Goal: Task Accomplishment & Management: Use online tool/utility

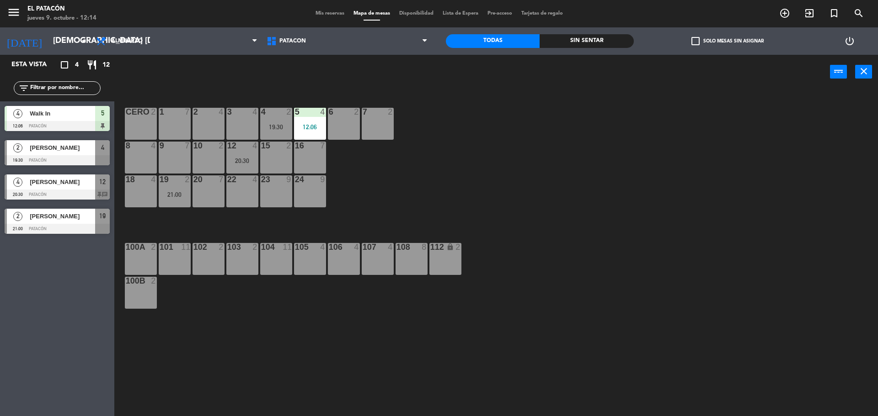
click at [194, 148] on div "10" at bounding box center [193, 146] width 0 height 8
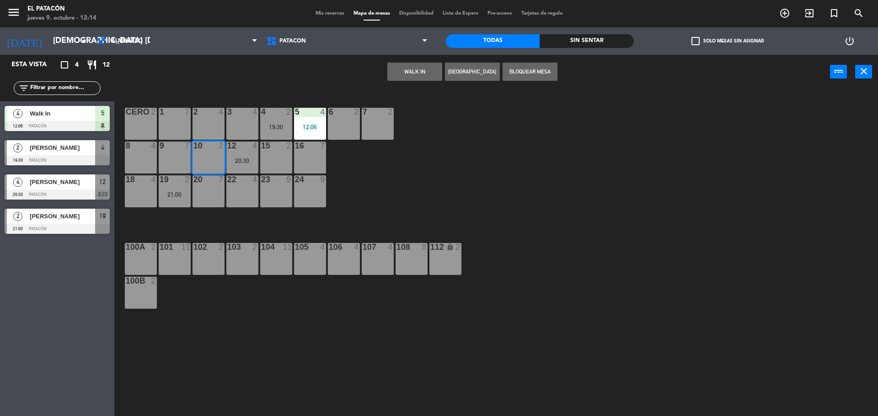
click at [426, 73] on button "WALK IN" at bounding box center [414, 72] width 55 height 18
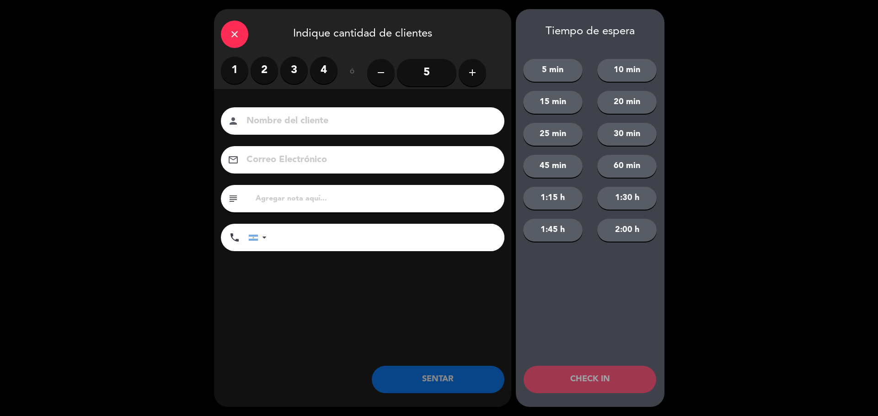
click at [265, 69] on label "2" at bounding box center [263, 70] width 27 height 27
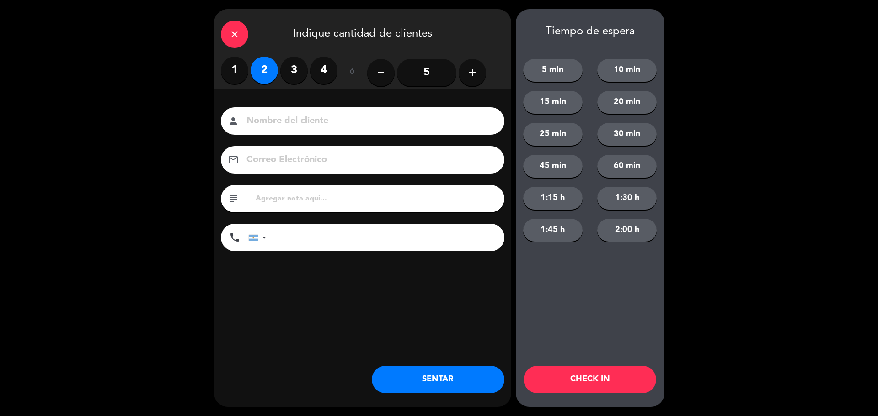
click at [474, 378] on button "SENTAR" at bounding box center [438, 379] width 133 height 27
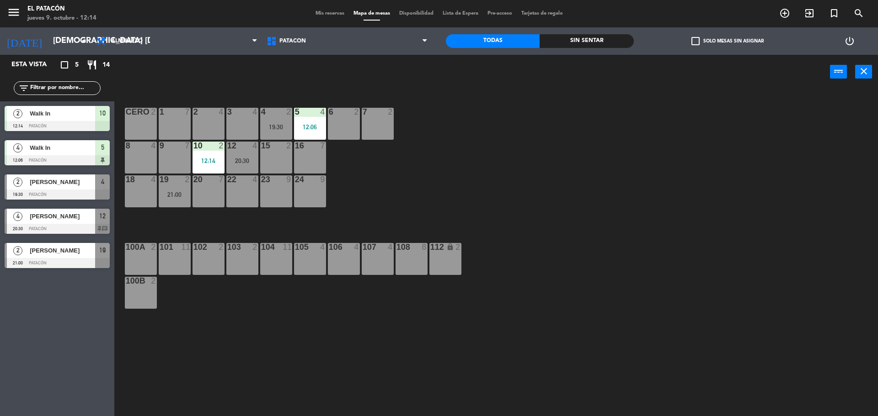
click at [524, 178] on div "1 7 2 4 3 4 4 2 19:30 5 4 12:06 6 2 7 2 CERO 2 8 4 9 7 10 2 12:14 12 4 20:30 15…" at bounding box center [500, 254] width 755 height 327
click at [176, 110] on div at bounding box center [174, 112] width 15 height 8
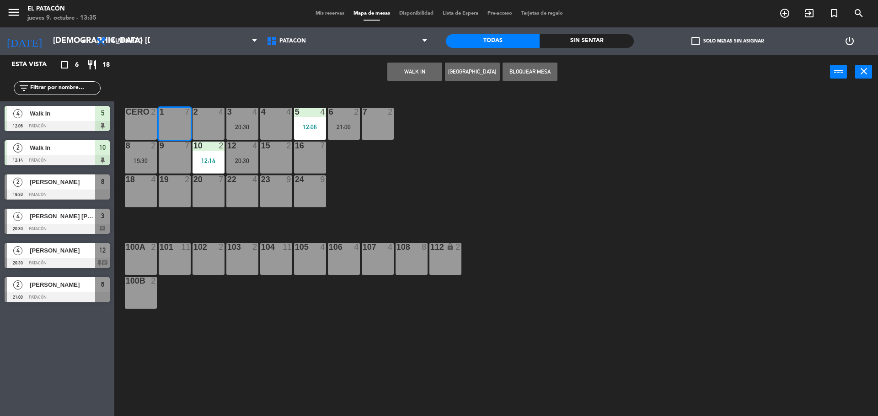
click at [400, 69] on button "WALK IN" at bounding box center [414, 72] width 55 height 18
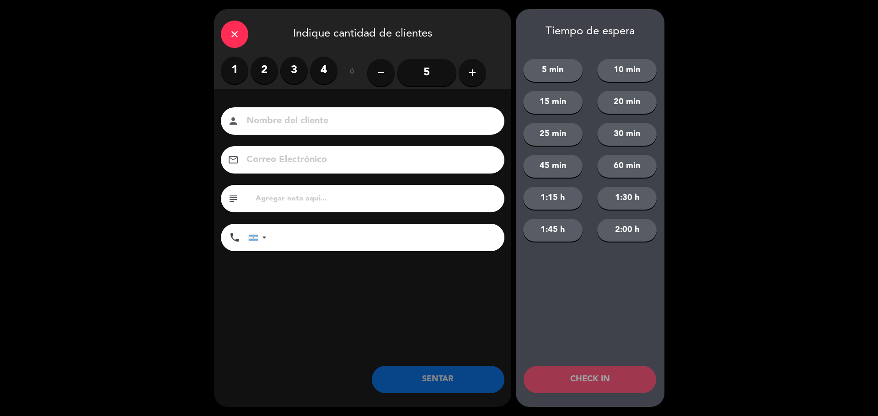
click at [473, 82] on button "add" at bounding box center [471, 72] width 27 height 27
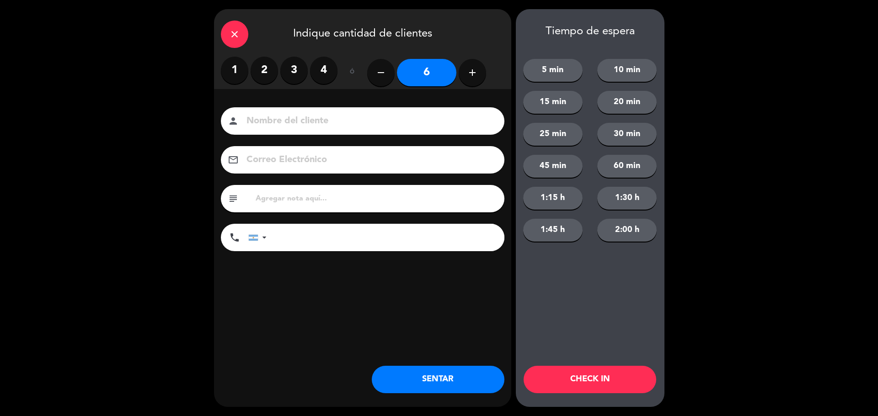
click at [437, 385] on button "SENTAR" at bounding box center [438, 379] width 133 height 27
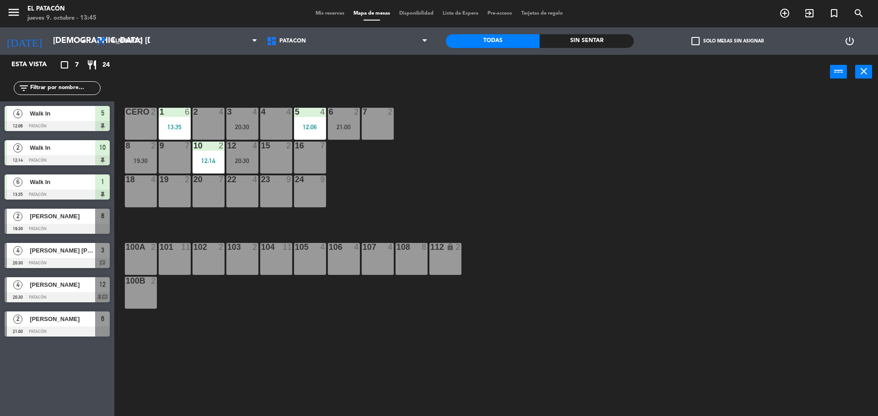
click at [246, 199] on div "22 4" at bounding box center [242, 192] width 32 height 32
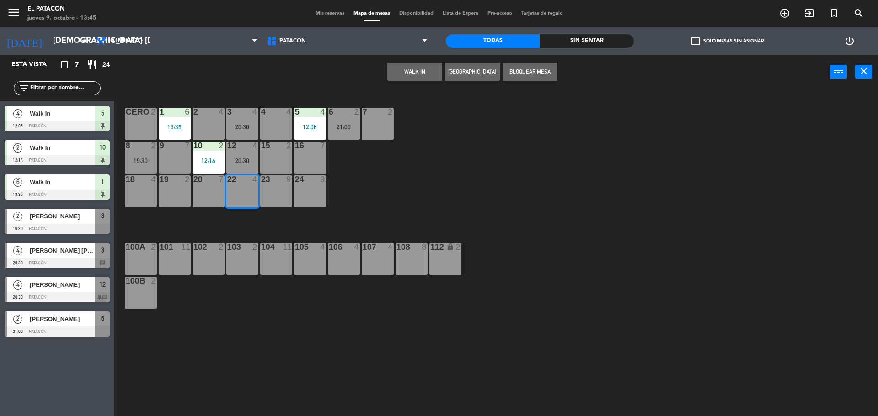
click at [412, 72] on button "WALK IN" at bounding box center [414, 72] width 55 height 18
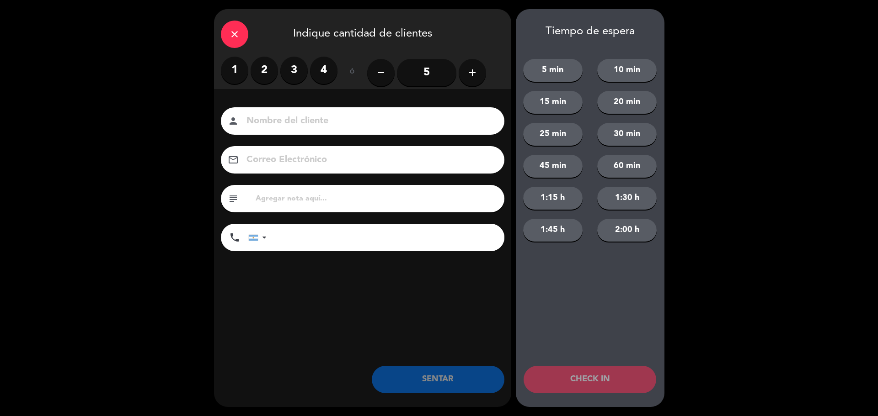
click at [267, 68] on label "2" at bounding box center [263, 70] width 27 height 27
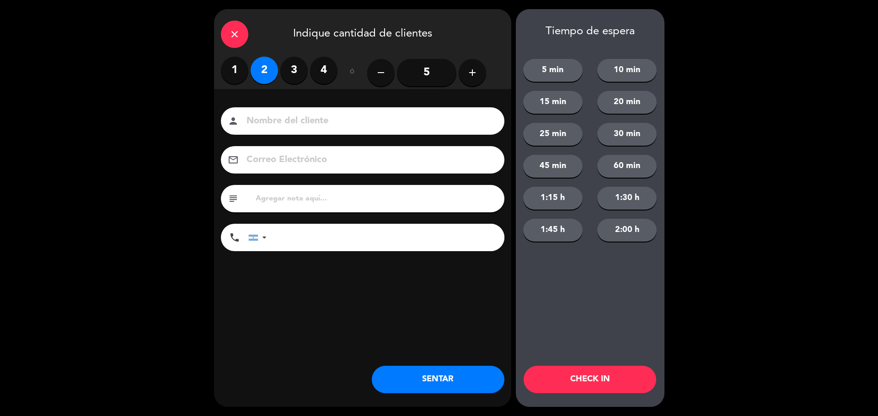
click at [273, 120] on input at bounding box center [368, 121] width 247 height 16
type input "CON DOG"
click at [410, 376] on button "SENTAR" at bounding box center [438, 379] width 133 height 27
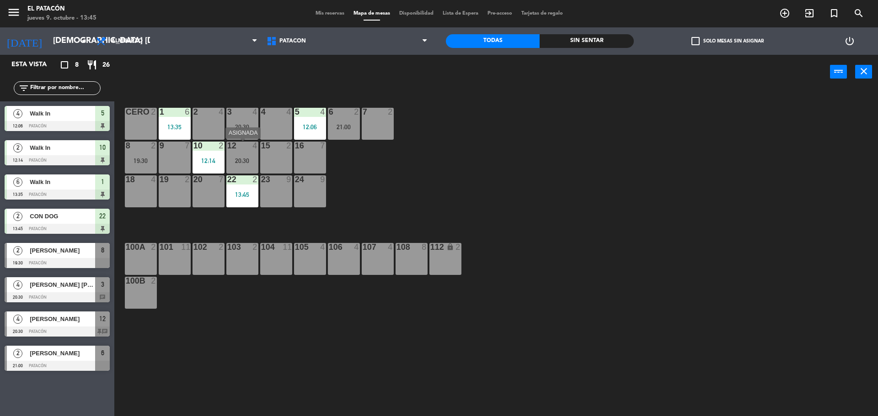
click at [245, 146] on div at bounding box center [241, 146] width 15 height 8
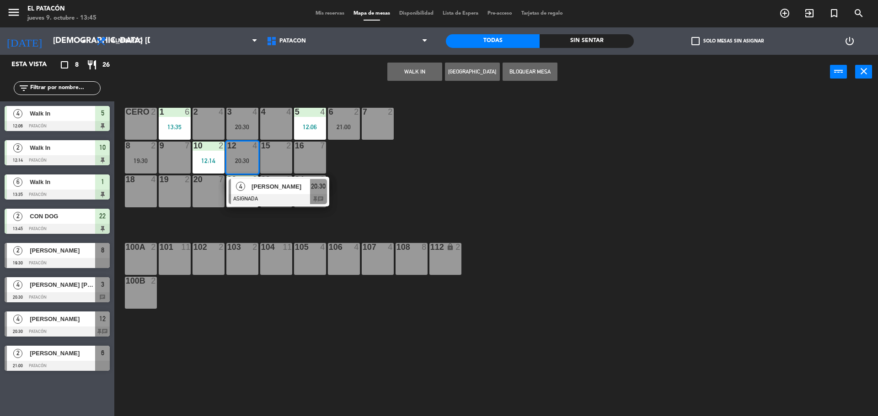
click at [394, 71] on button "WALK IN" at bounding box center [414, 72] width 55 height 18
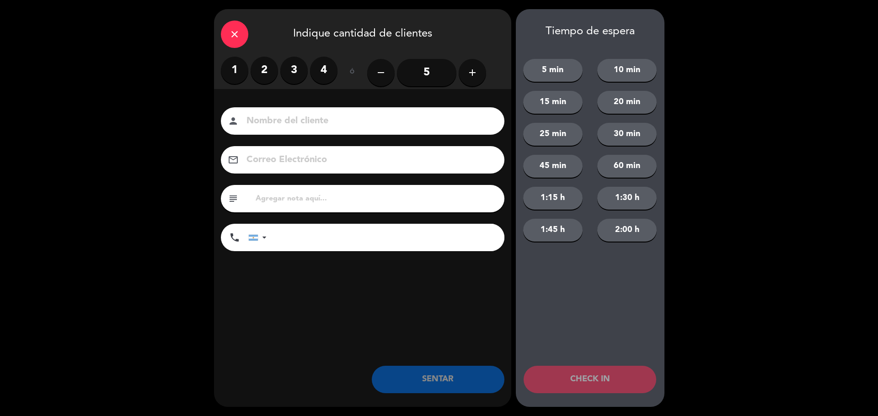
click at [286, 64] on label "3" at bounding box center [293, 70] width 27 height 27
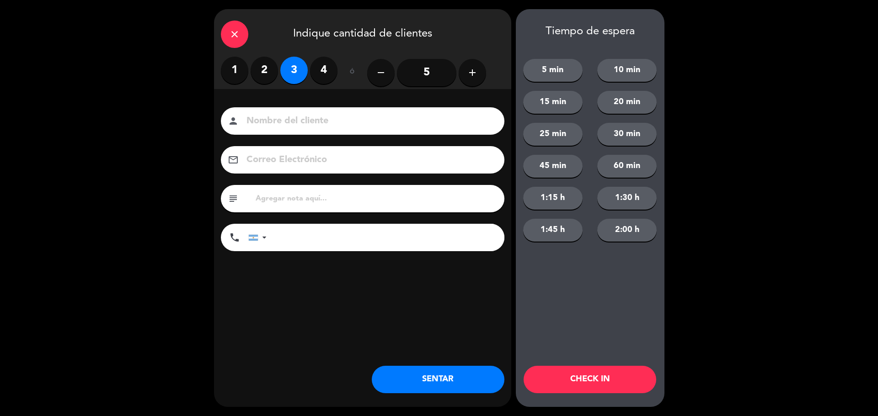
click at [382, 390] on button "SENTAR" at bounding box center [438, 379] width 133 height 27
